Goal: Information Seeking & Learning: Learn about a topic

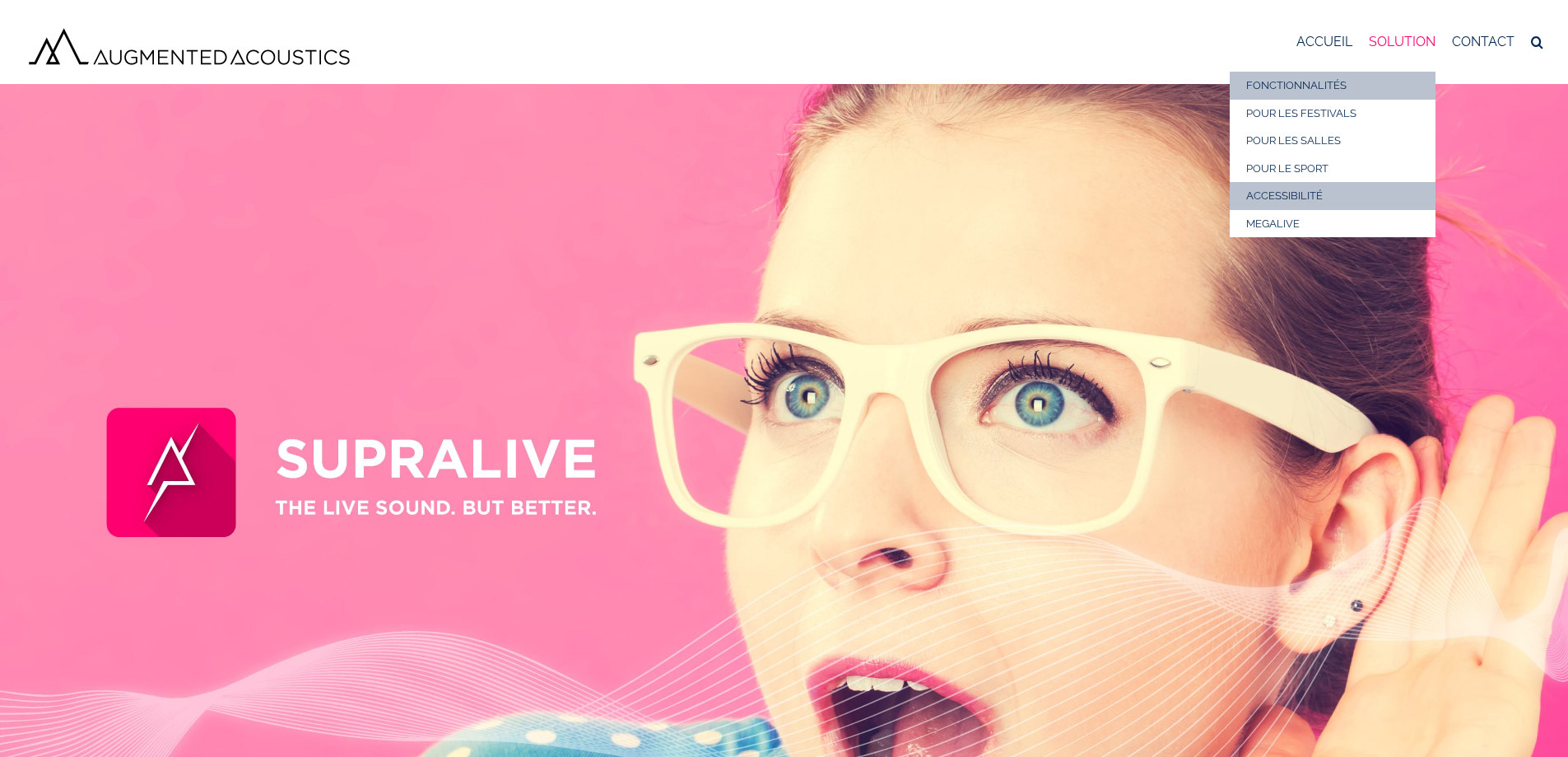
click at [1303, 86] on span "FONCTIONNALITÉS" at bounding box center [1295, 85] width 100 height 13
click at [1303, 85] on span "FONCTIONNALITÉS" at bounding box center [1295, 85] width 100 height 13
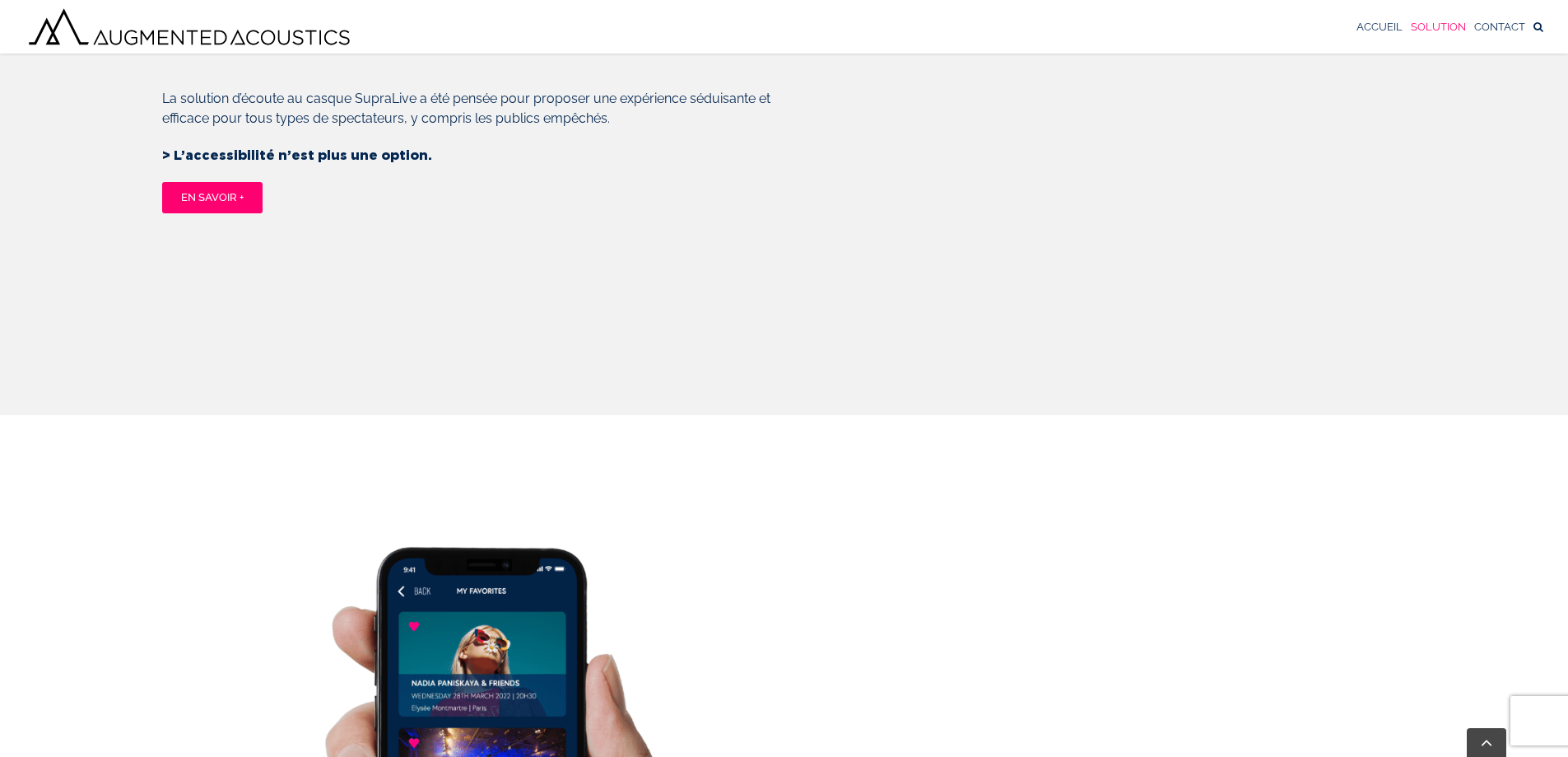
scroll to position [2029, 0]
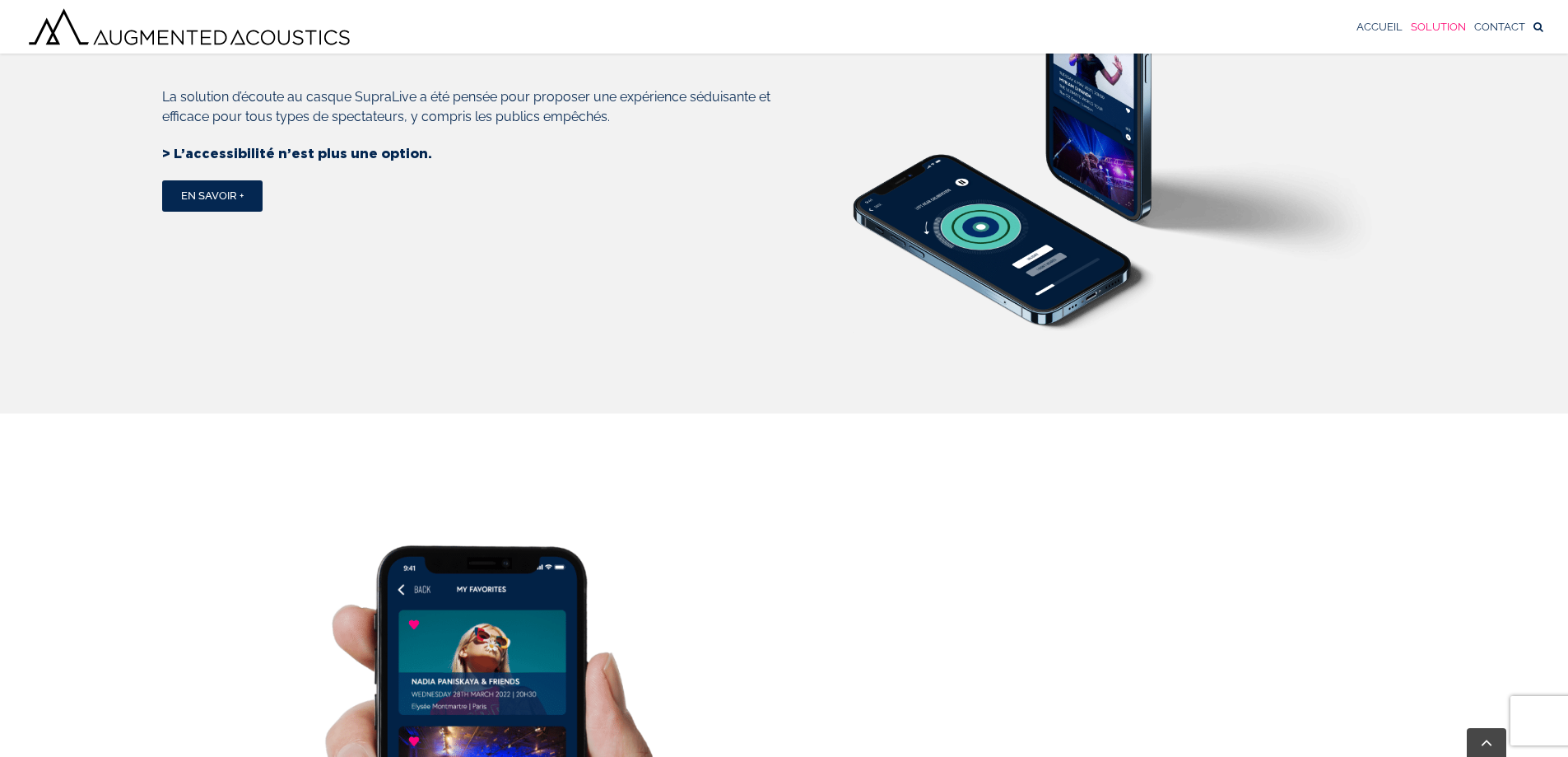
click at [216, 203] on span "En savoir +" at bounding box center [212, 196] width 62 height 14
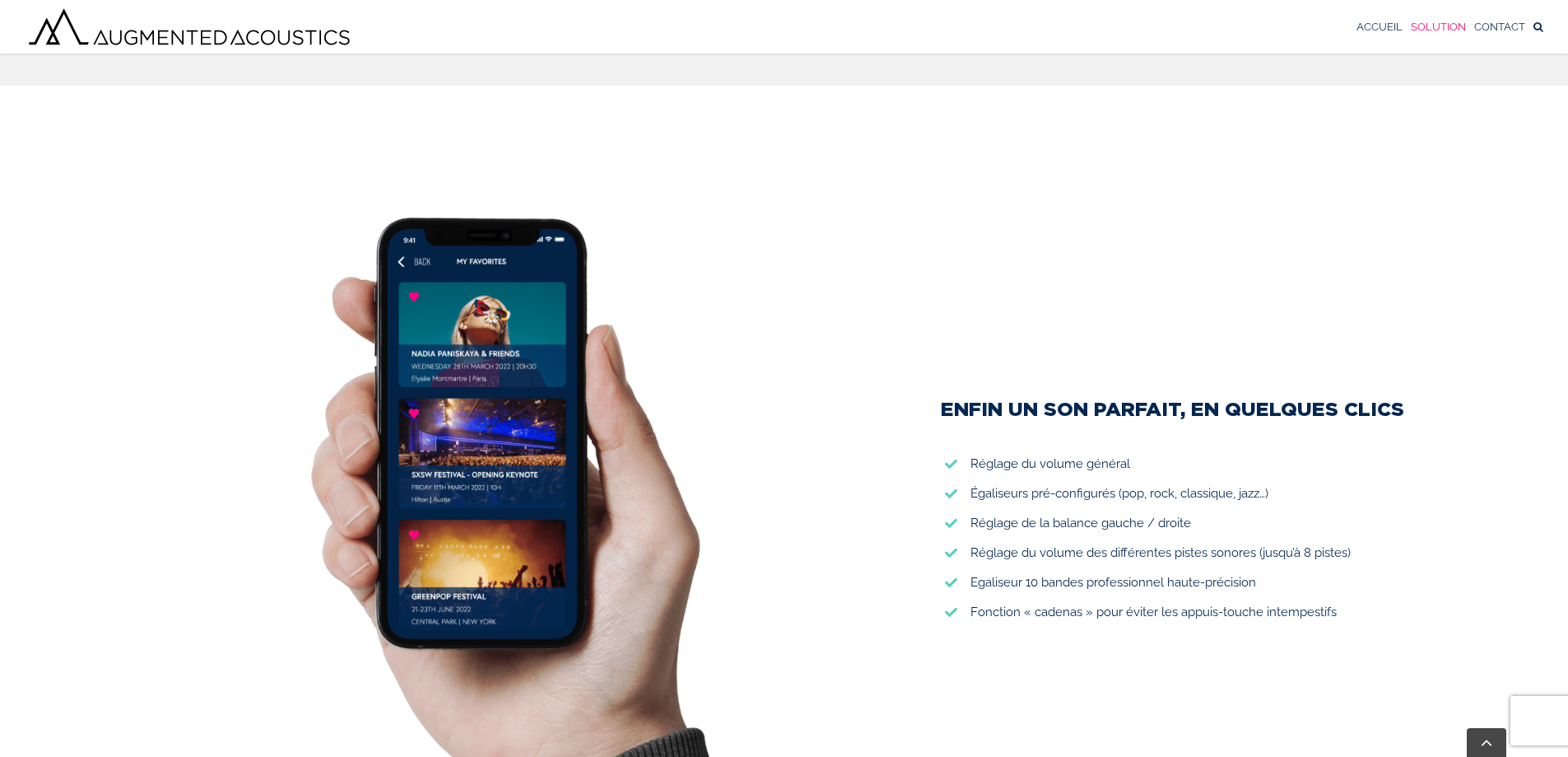
scroll to position [2355, 0]
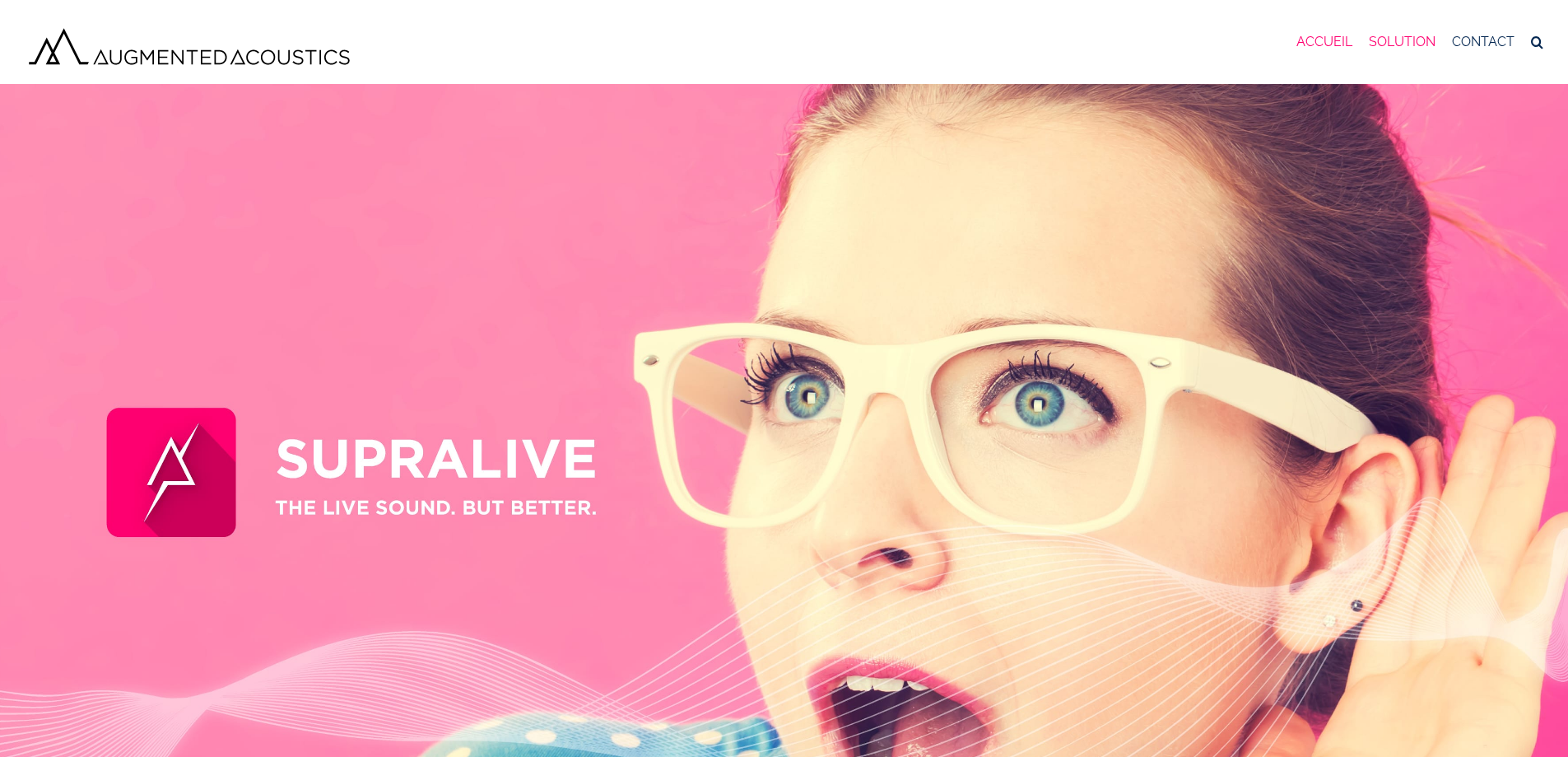
click at [1321, 33] on link "ACCUEIL" at bounding box center [1324, 42] width 56 height 59
click at [1335, 43] on span "ACCUEIL" at bounding box center [1324, 42] width 56 height 14
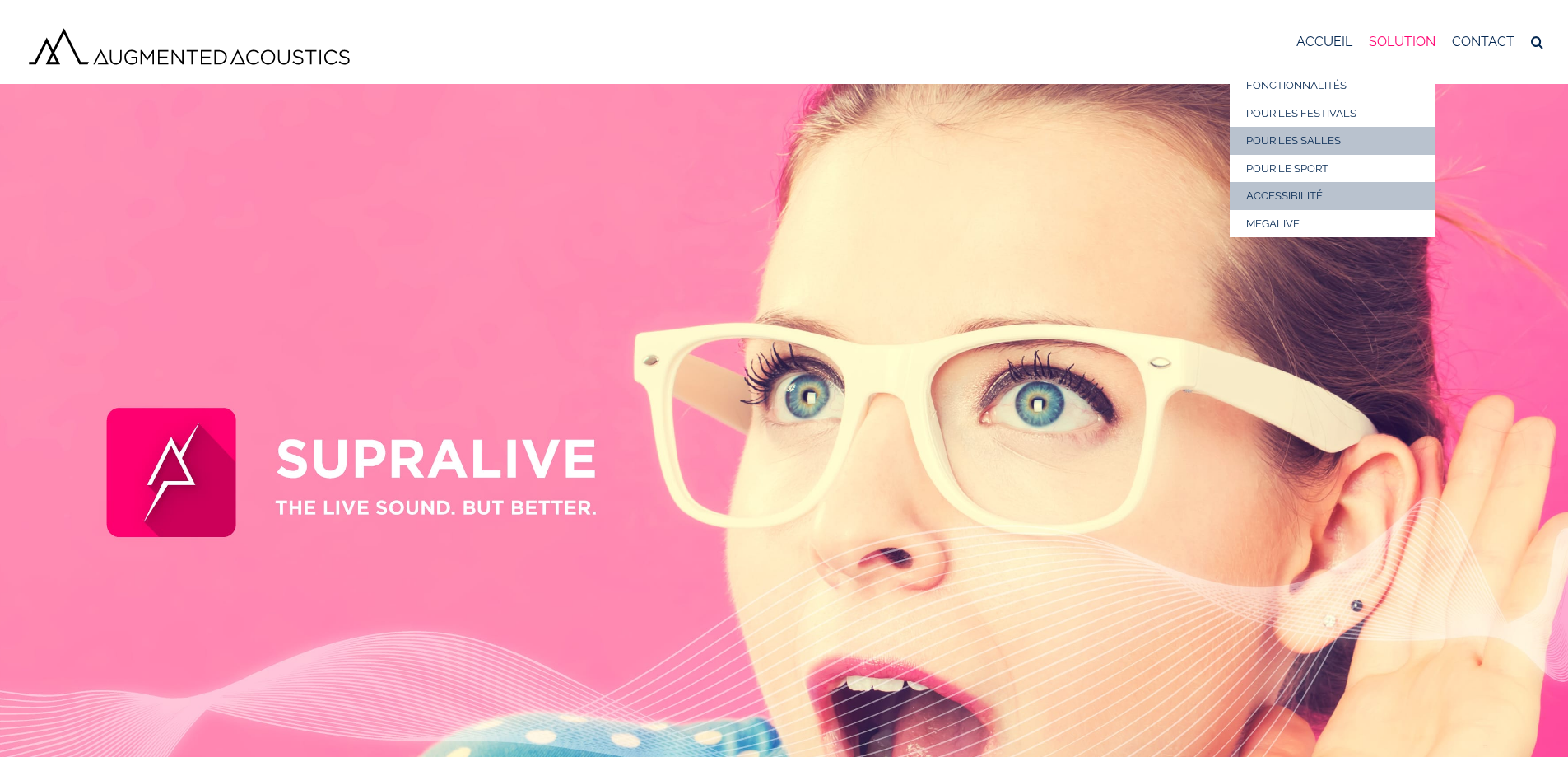
click at [1314, 144] on span "POUR LES SALLES" at bounding box center [1292, 140] width 94 height 13
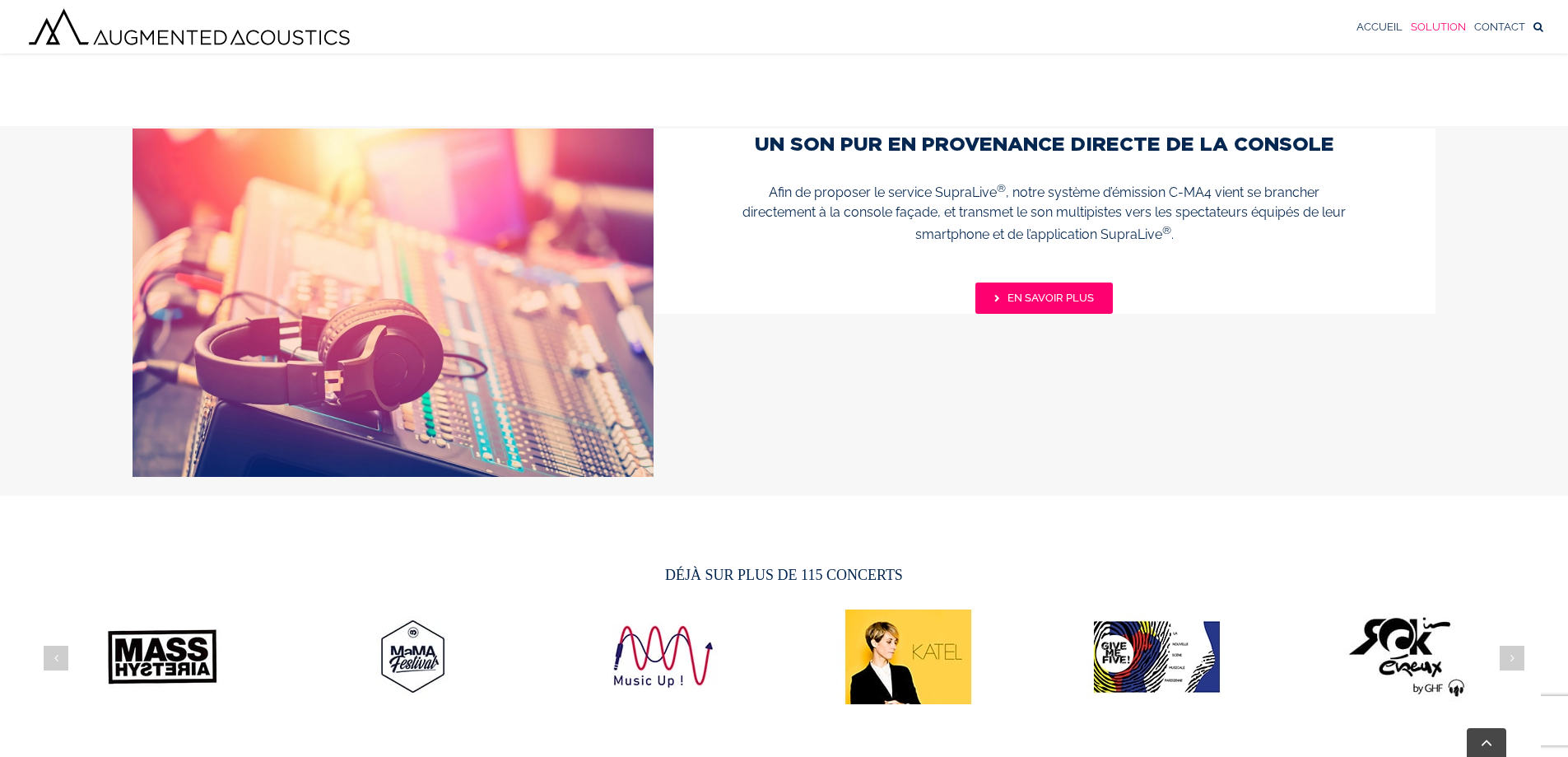
scroll to position [2853, 0]
click at [1088, 299] on span "EN SAVOIR PLUS" at bounding box center [1051, 297] width 87 height 14
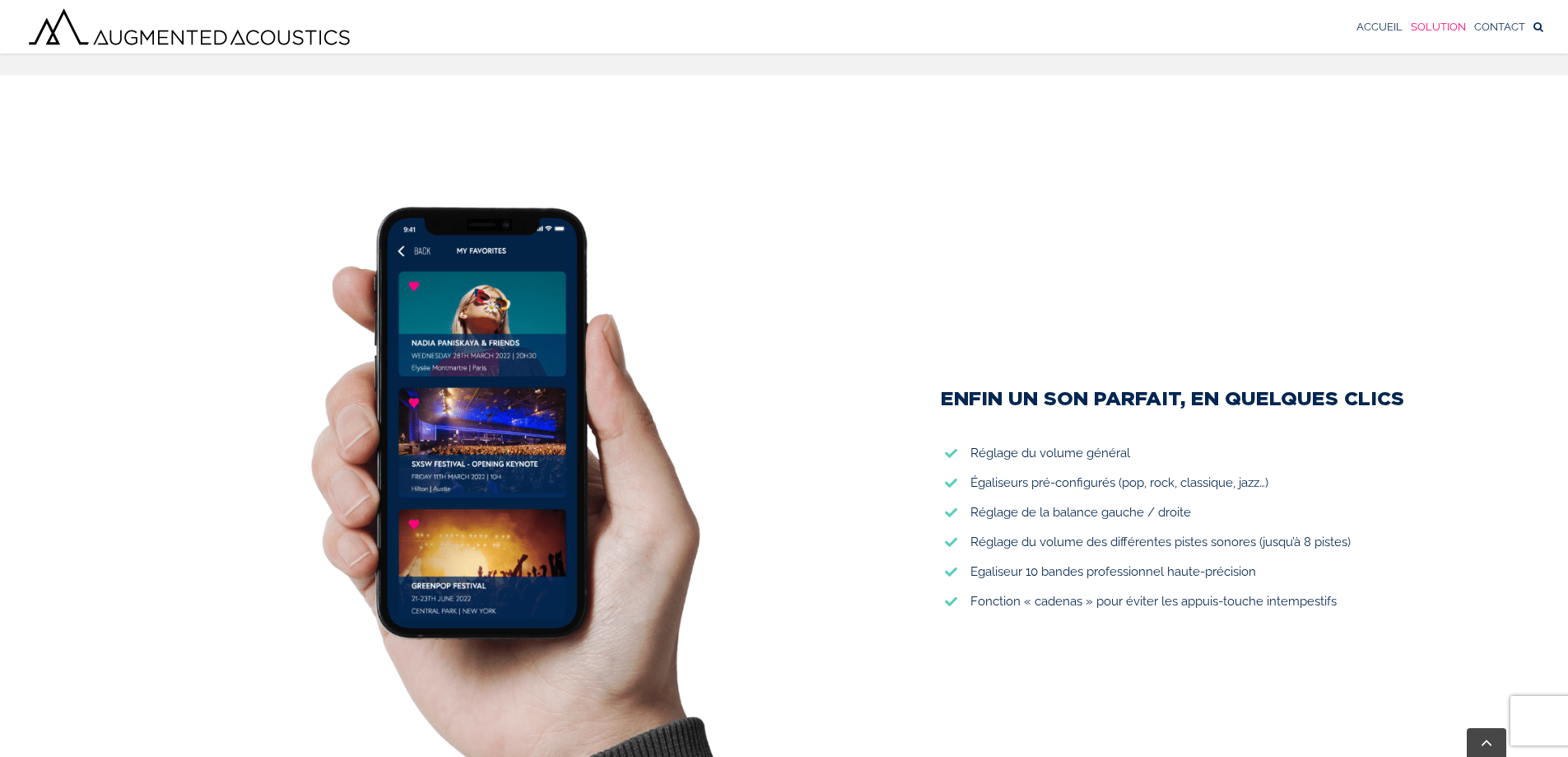
scroll to position [2120, 0]
